Goal: Information Seeking & Learning: Learn about a topic

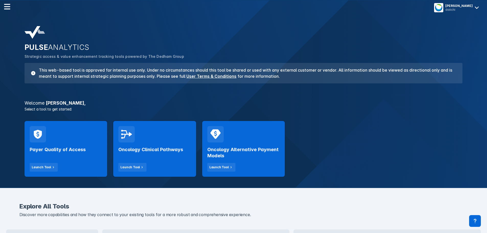
click at [85, 145] on div "Payer Quality of Access Launch Tool" at bounding box center [66, 156] width 72 height 29
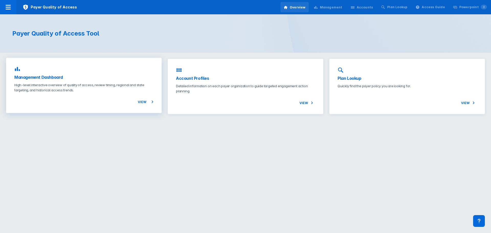
click at [58, 77] on h3 "Management Dashboard" at bounding box center [83, 77] width 139 height 6
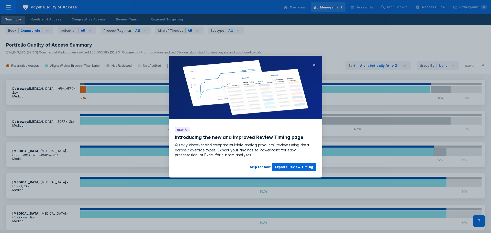
click at [261, 167] on button "Skip for now" at bounding box center [260, 167] width 27 height 9
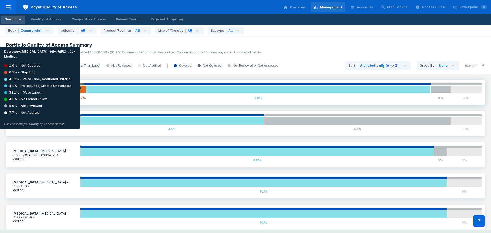
click at [81, 88] on div at bounding box center [83, 89] width 6 height 8
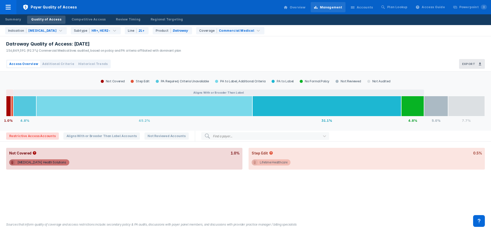
click at [273, 162] on div "Lifetime Healthcare" at bounding box center [274, 162] width 28 height 6
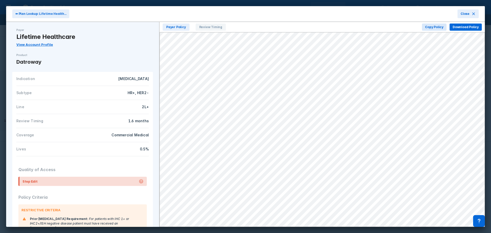
click at [35, 45] on link "View Account Profile" at bounding box center [34, 44] width 37 height 4
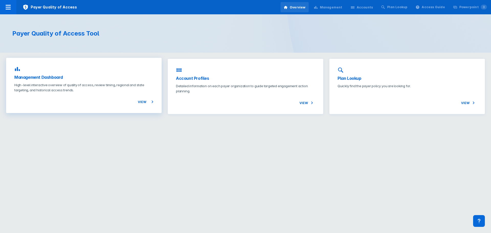
click at [51, 79] on h3 "Management Dashboard" at bounding box center [83, 77] width 139 height 6
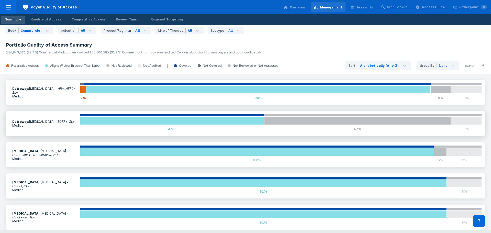
click at [27, 122] on b "Datroway :" at bounding box center [20, 122] width 17 height 4
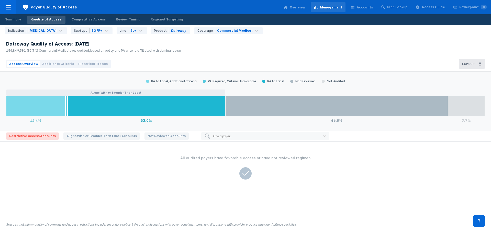
click at [356, 164] on div "All audited payers have favorable access or have not reviewed regimen" at bounding box center [245, 168] width 485 height 46
click at [213, 136] on div "Find a payer..." at bounding box center [222, 136] width 19 height 4
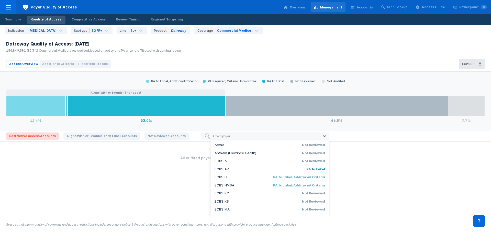
click at [214, 152] on div "Anthem (Elevance Health)" at bounding box center [235, 153] width 42 height 5
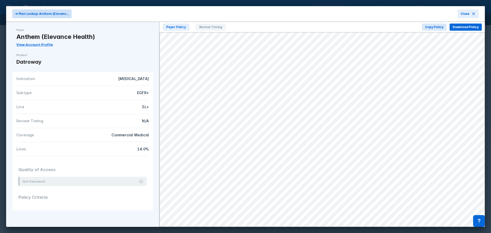
click at [19, 14] on span "⬅ Plan Lookup: Anthem (Elevanc..." at bounding box center [41, 14] width 53 height 5
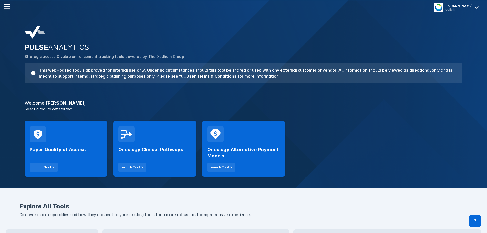
click at [115, 93] on div "PULSE ANALYTICS Strategic access & value enhancement tracking tools powered by …" at bounding box center [243, 105] width 487 height 165
click at [66, 152] on h2 "Payer Quality of Access" at bounding box center [58, 149] width 56 height 6
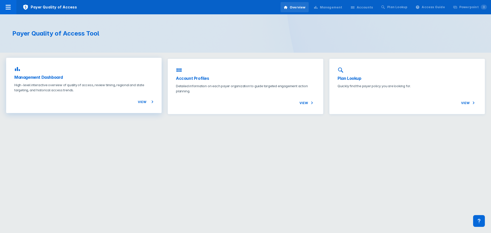
click at [57, 79] on h3 "Management Dashboard" at bounding box center [83, 77] width 139 height 6
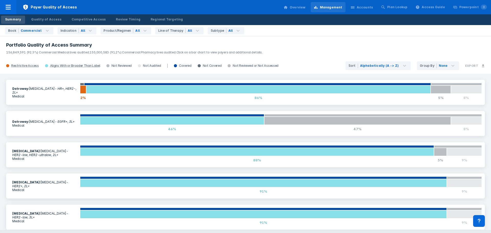
click at [299, 49] on p "156,849,591 (92.3%) Commercial Medical lives audited. 155,000,583 (91.2%) Comme…" at bounding box center [245, 51] width 478 height 7
